Goal: Navigation & Orientation: Find specific page/section

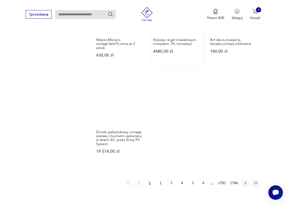
scroll to position [551, 0]
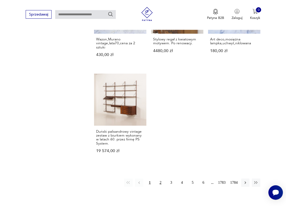
click at [160, 184] on button "2" at bounding box center [160, 183] width 8 height 8
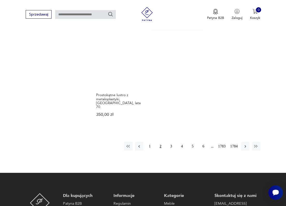
scroll to position [596, 0]
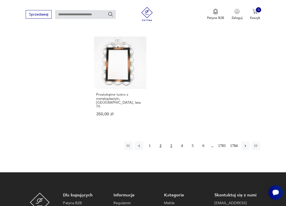
click at [169, 147] on button "3" at bounding box center [171, 146] width 8 height 8
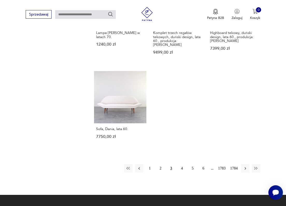
scroll to position [591, 0]
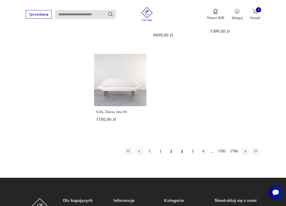
click at [179, 147] on button "4" at bounding box center [182, 151] width 8 height 8
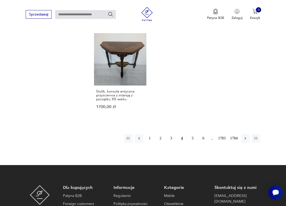
scroll to position [588, 0]
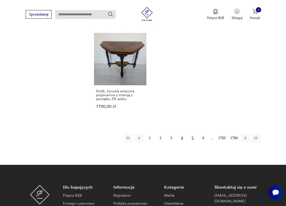
click at [190, 142] on button "5" at bounding box center [193, 138] width 8 height 8
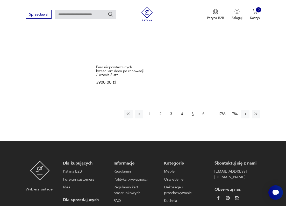
scroll to position [612, 0]
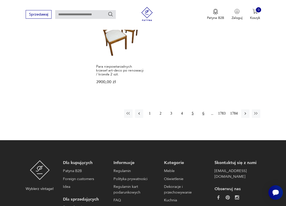
click at [203, 118] on button "6" at bounding box center [203, 113] width 8 height 8
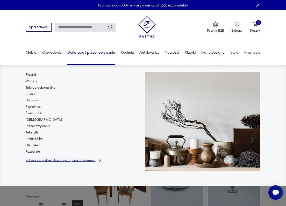
click at [33, 161] on p "Zobacz wszystkie dekoracje i przechowywanie" at bounding box center [61, 160] width 70 height 3
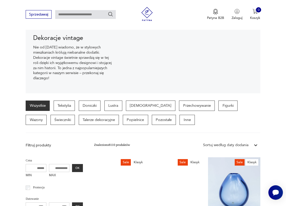
scroll to position [57, 0]
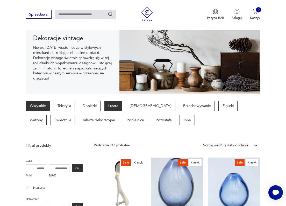
click at [117, 108] on p "Lustra" at bounding box center [114, 106] width 18 height 10
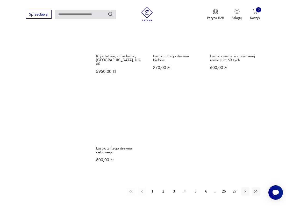
scroll to position [598, 0]
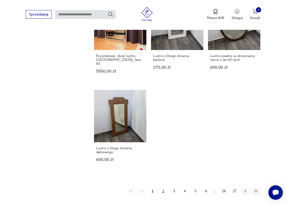
click at [162, 192] on button "2" at bounding box center [163, 191] width 8 height 8
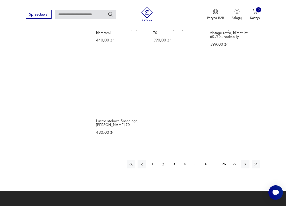
scroll to position [613, 0]
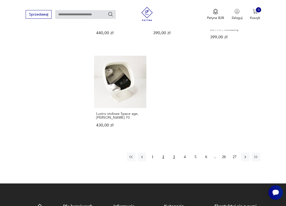
click at [175, 161] on button "3" at bounding box center [174, 157] width 8 height 8
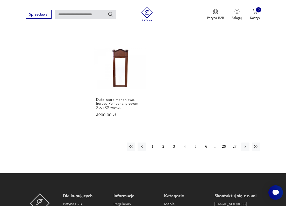
scroll to position [633, 0]
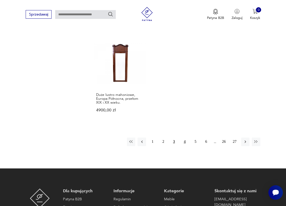
click at [185, 146] on button "4" at bounding box center [185, 142] width 8 height 8
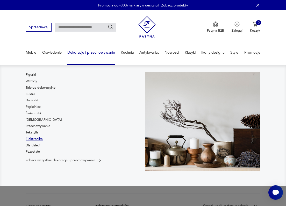
click at [31, 139] on link "Elektronika" at bounding box center [34, 139] width 17 height 5
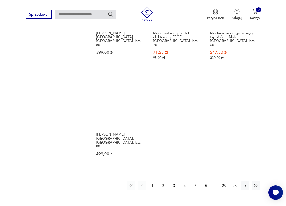
scroll to position [644, 0]
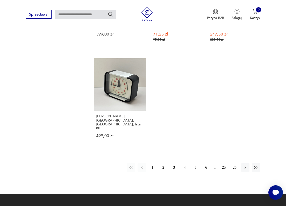
click at [164, 163] on button "2" at bounding box center [163, 167] width 8 height 8
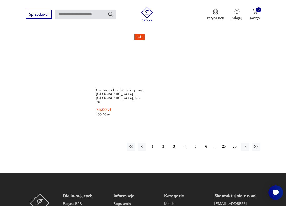
scroll to position [685, 0]
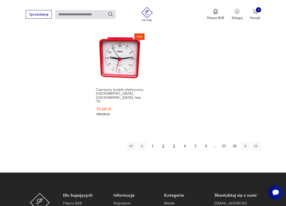
click at [174, 142] on button "3" at bounding box center [174, 146] width 8 height 8
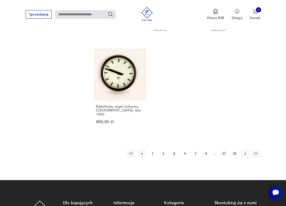
scroll to position [669, 0]
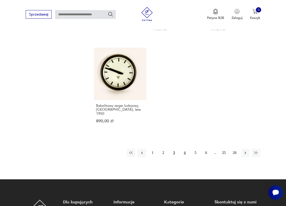
click at [185, 149] on button "4" at bounding box center [185, 153] width 8 height 8
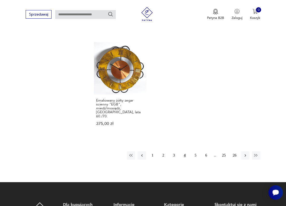
scroll to position [648, 0]
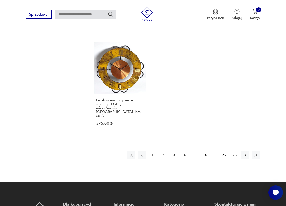
click at [195, 151] on button "5" at bounding box center [195, 155] width 8 height 8
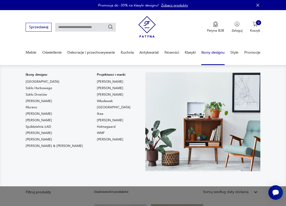
click at [210, 52] on link "Ikony designu" at bounding box center [213, 53] width 23 height 18
click at [213, 52] on link "Ikony designu" at bounding box center [213, 53] width 23 height 18
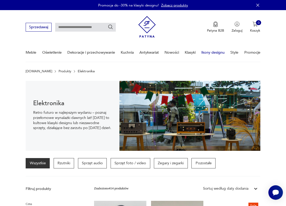
click at [213, 52] on link "Ikony designu" at bounding box center [213, 53] width 23 height 18
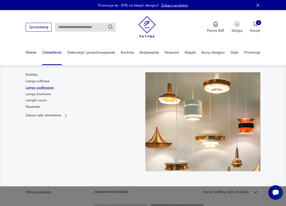
click at [40, 88] on link "Lampy podłogowe" at bounding box center [40, 87] width 28 height 5
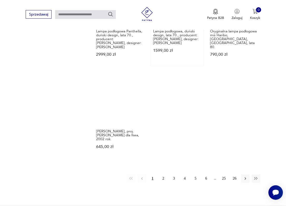
scroll to position [619, 0]
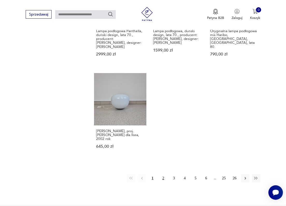
click at [164, 183] on button "2" at bounding box center [163, 178] width 8 height 8
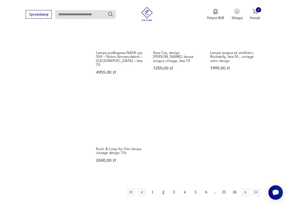
scroll to position [612, 0]
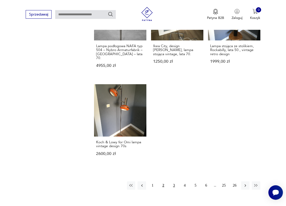
click at [174, 185] on button "3" at bounding box center [174, 186] width 8 height 8
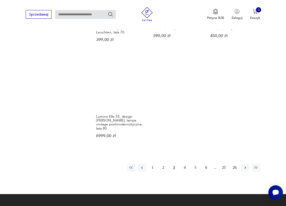
scroll to position [618, 0]
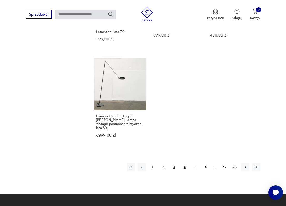
click at [185, 171] on button "4" at bounding box center [185, 167] width 8 height 8
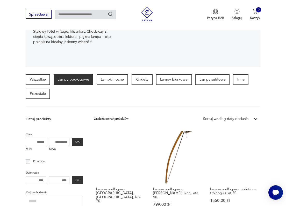
scroll to position [8, 0]
